Goal: Task Accomplishment & Management: Manage account settings

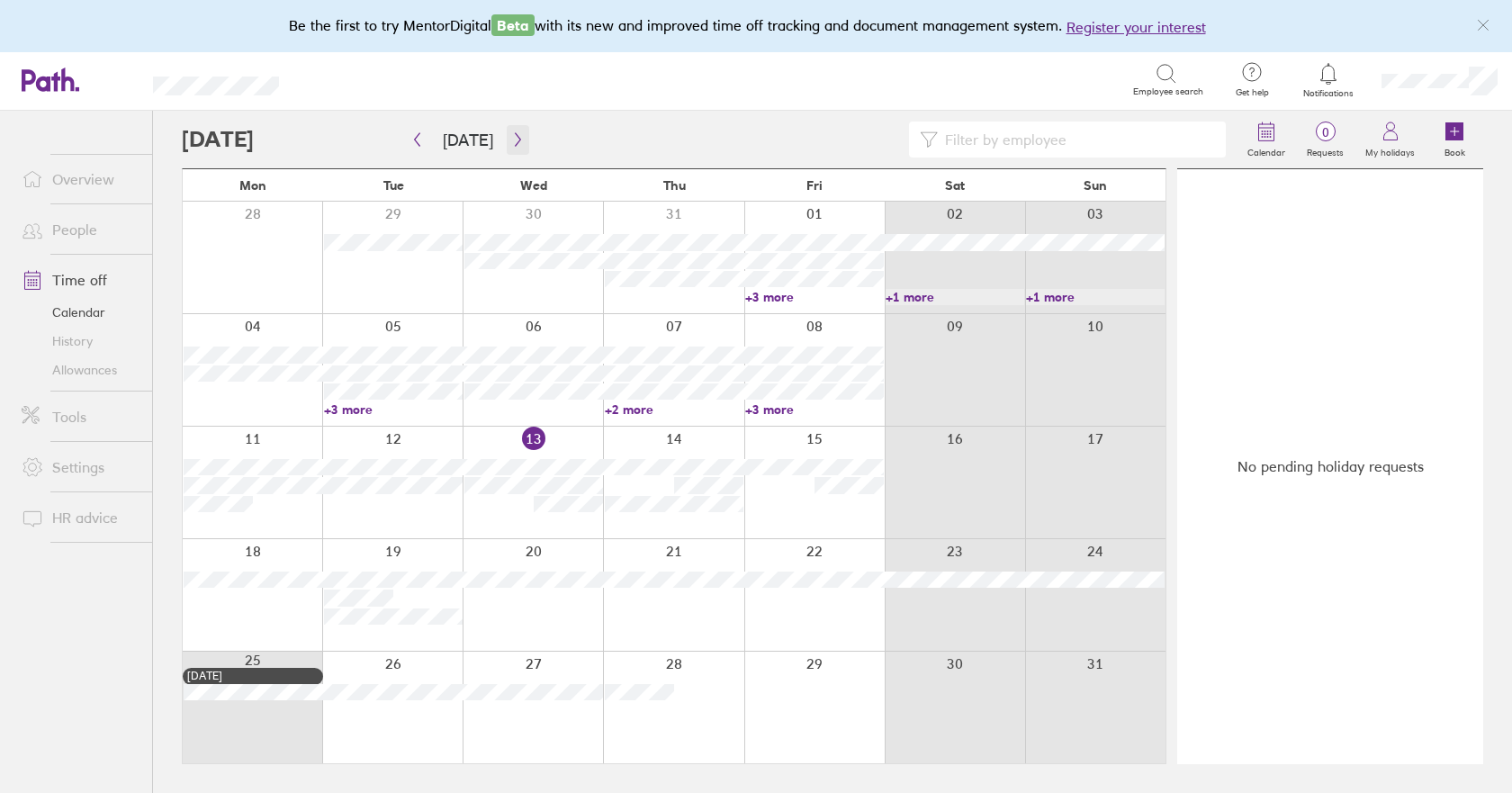
click at [511, 138] on icon "button" at bounding box center [518, 139] width 14 height 14
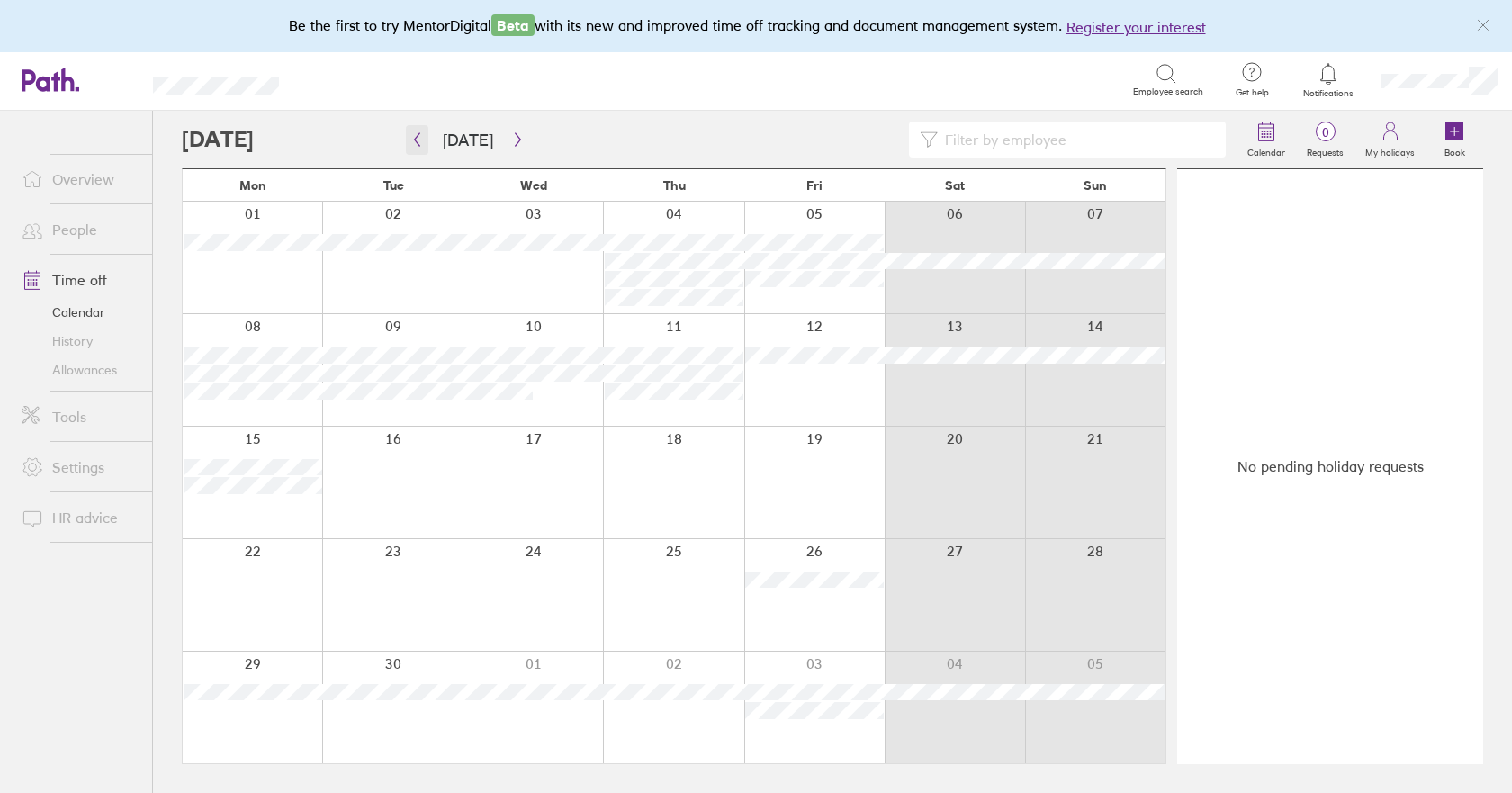
click at [415, 139] on icon "button" at bounding box center [418, 140] width 6 height 14
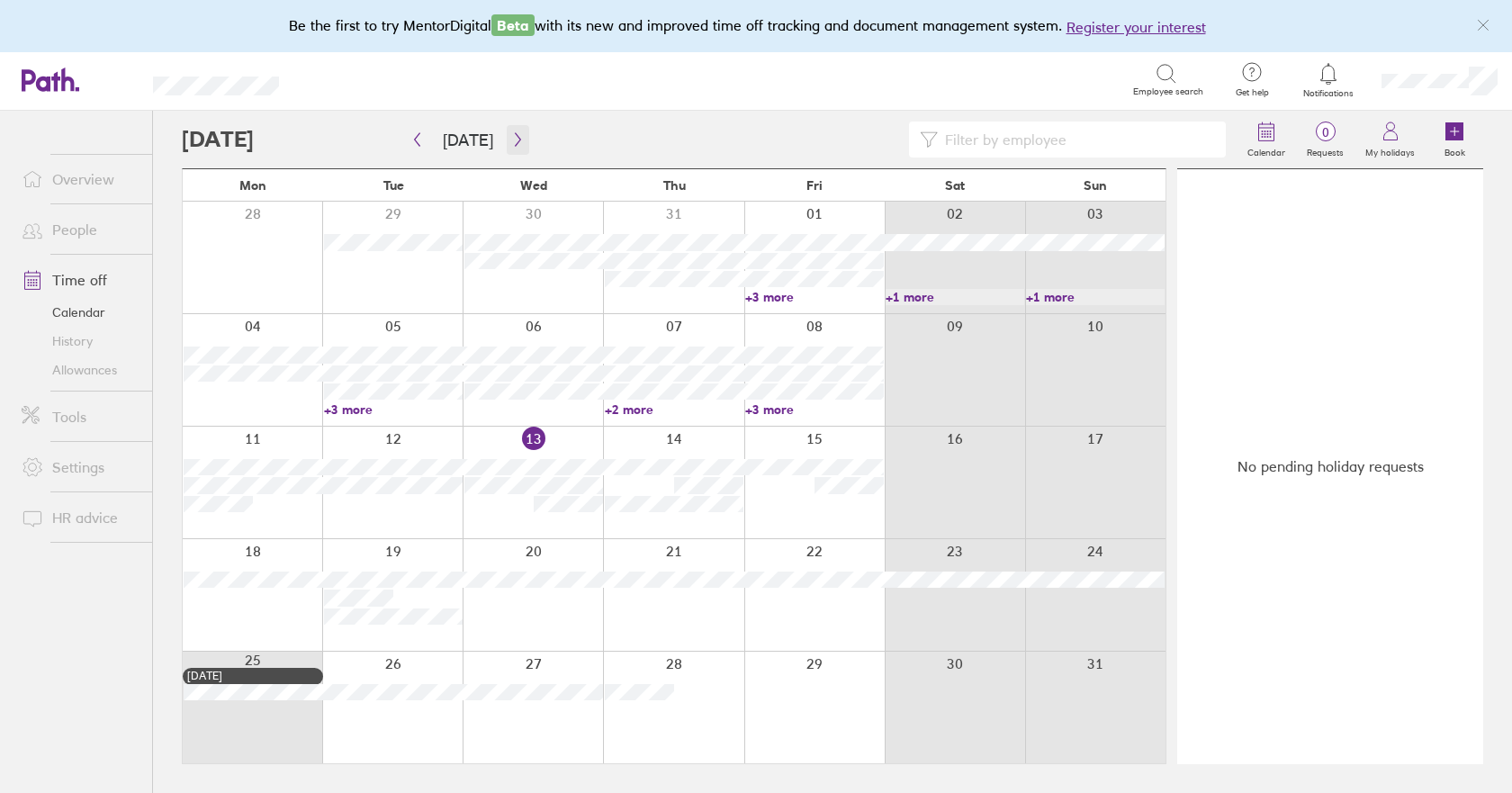
click at [509, 150] on button "button" at bounding box center [518, 140] width 22 height 30
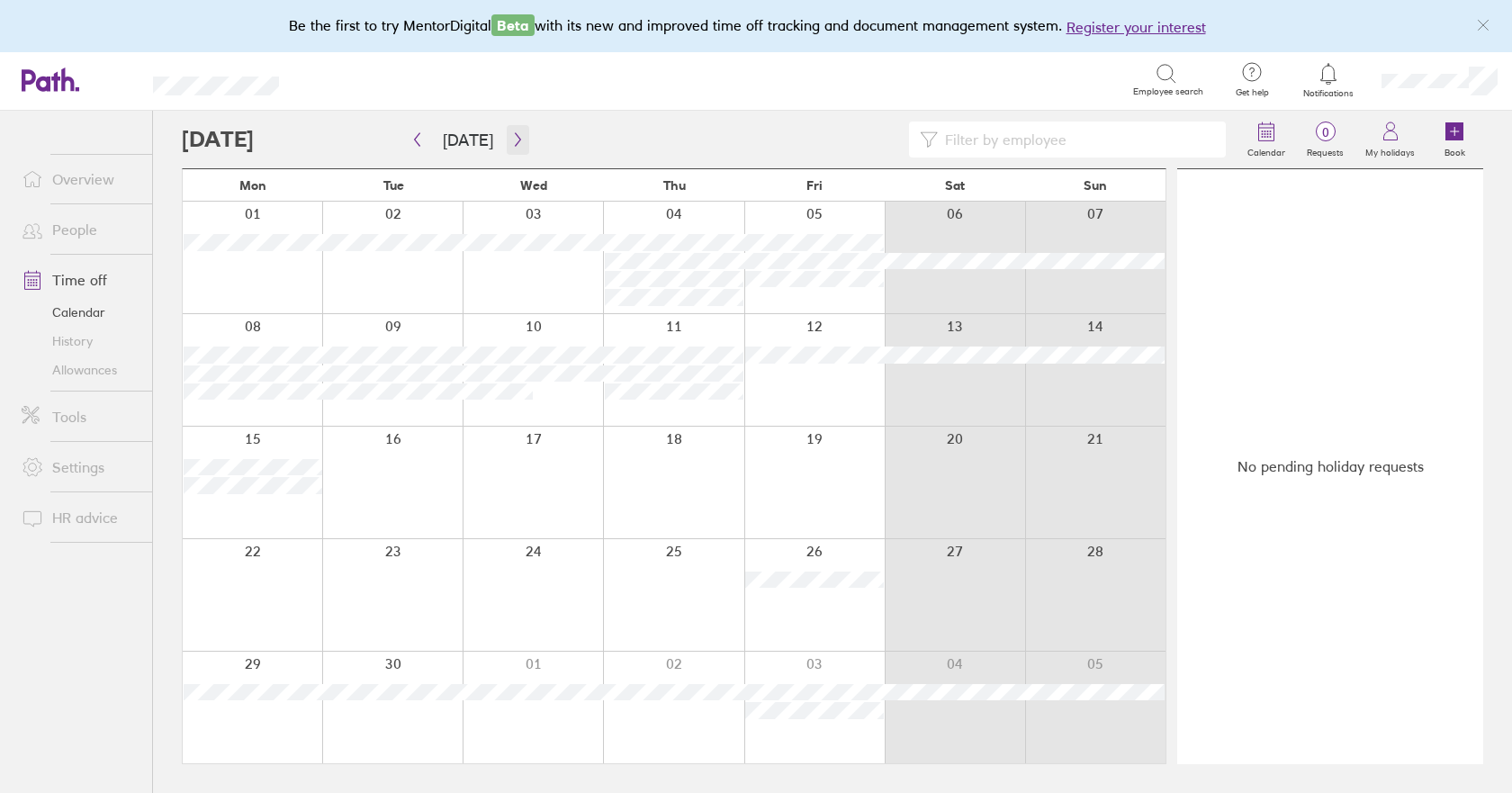
click at [509, 150] on button "button" at bounding box center [518, 140] width 22 height 30
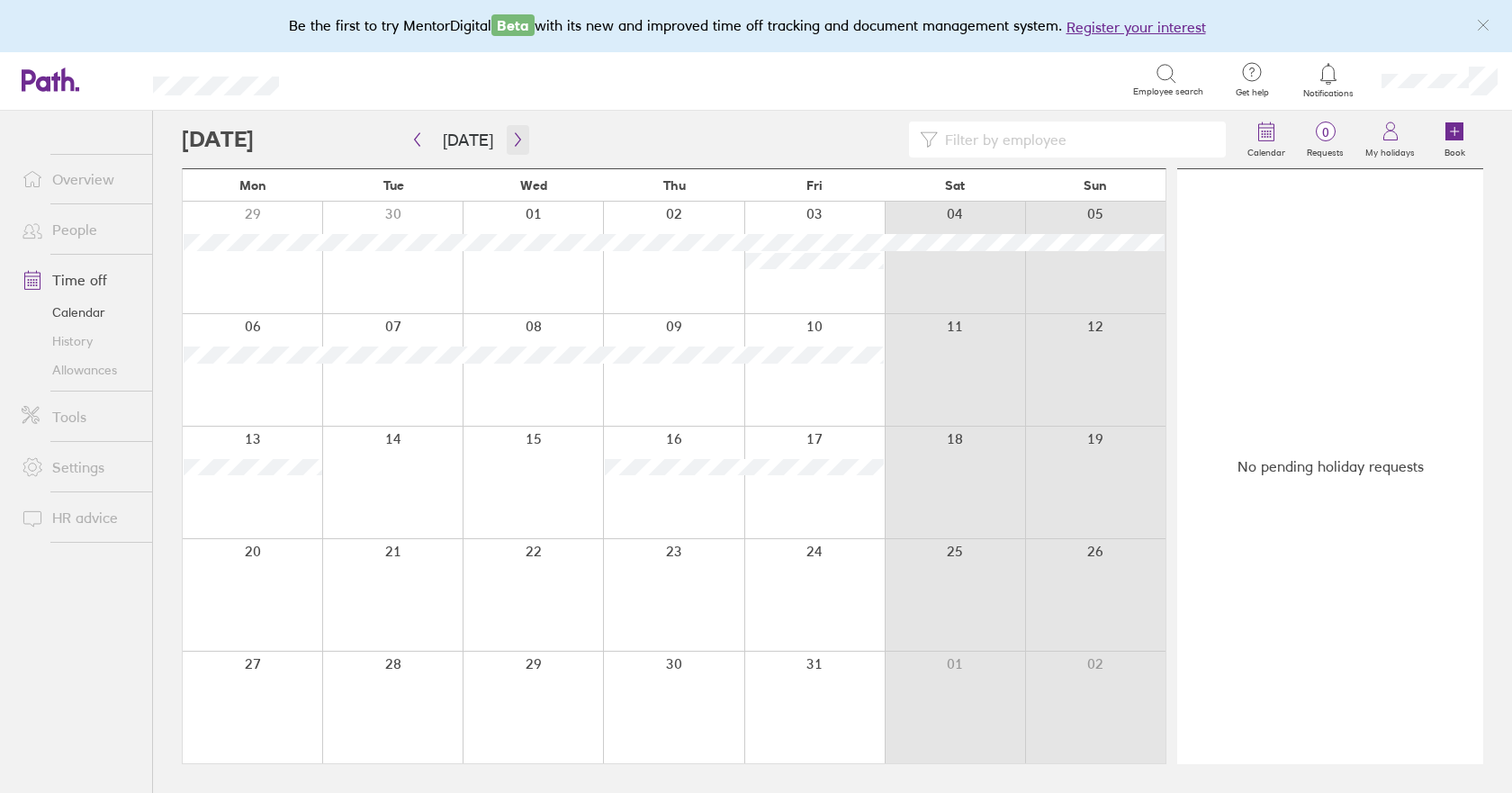
click at [509, 150] on button "button" at bounding box center [518, 140] width 22 height 30
